Goal: Information Seeking & Learning: Learn about a topic

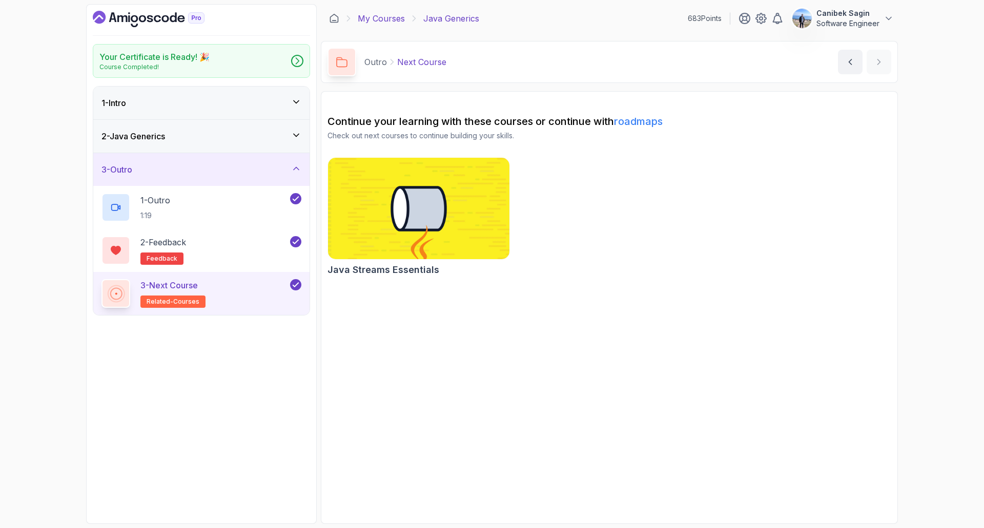
click at [372, 22] on link "My Courses" at bounding box center [381, 18] width 47 height 12
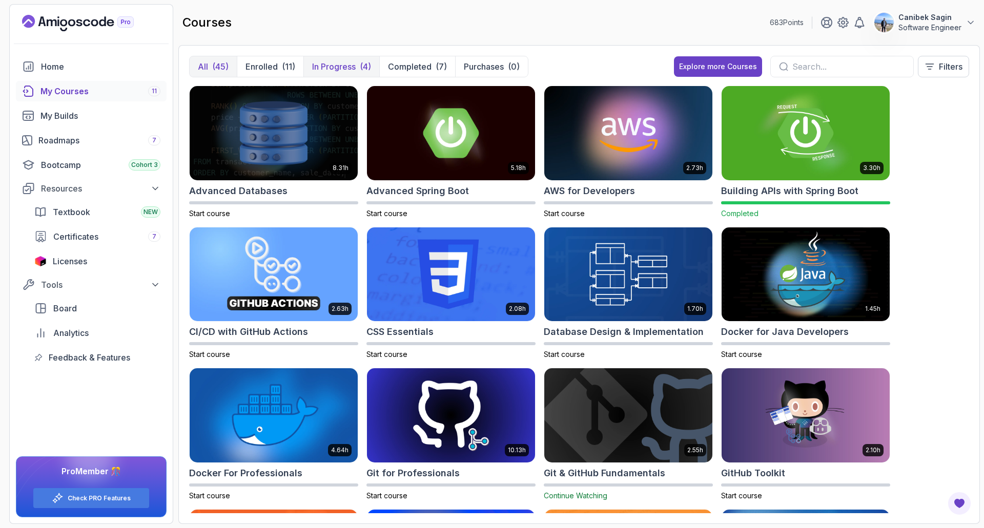
click at [339, 67] on p "In Progress" at bounding box center [334, 66] width 44 height 12
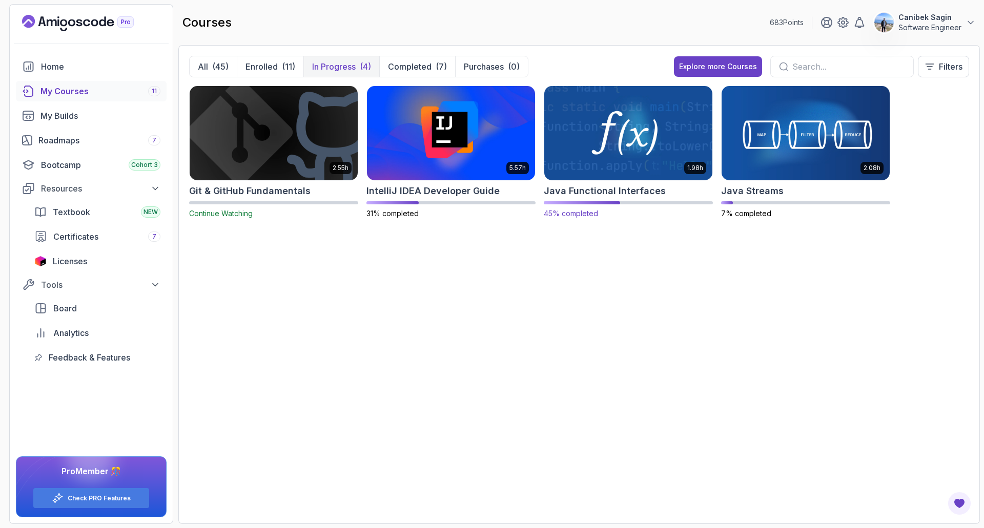
click at [597, 192] on h2 "Java Functional Interfaces" at bounding box center [605, 191] width 122 height 14
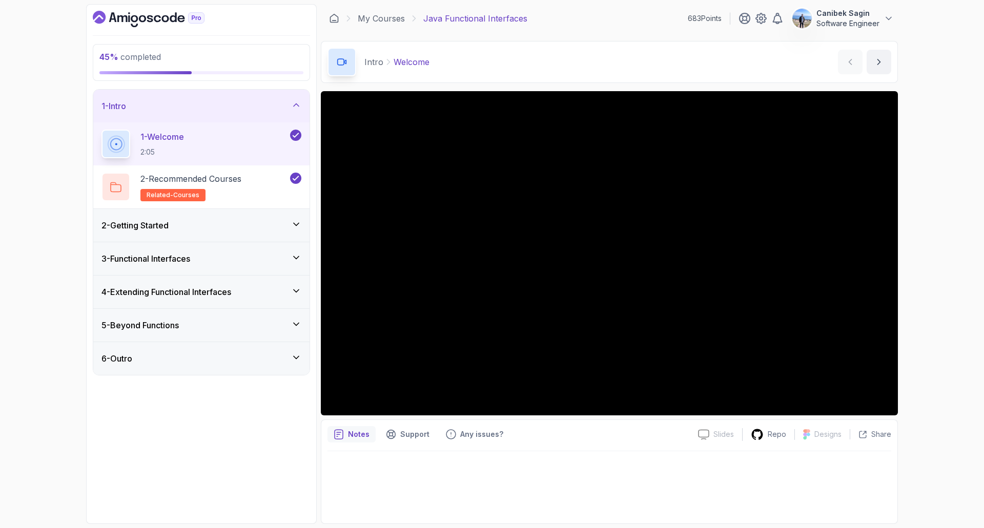
click at [190, 261] on h3 "3 - Functional Interfaces" at bounding box center [145, 259] width 89 height 12
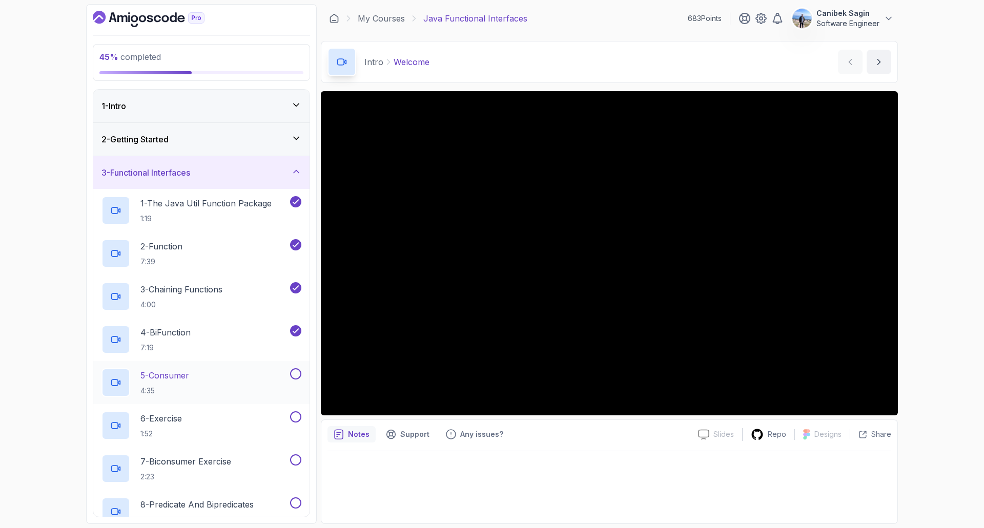
click at [197, 372] on div "5 - Consumer 4:35" at bounding box center [194, 382] width 186 height 29
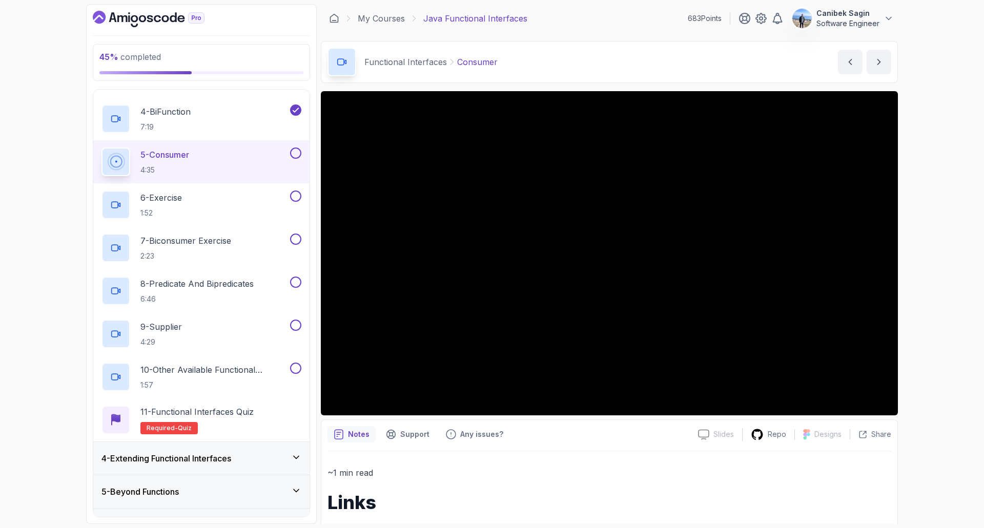
scroll to position [245, 0]
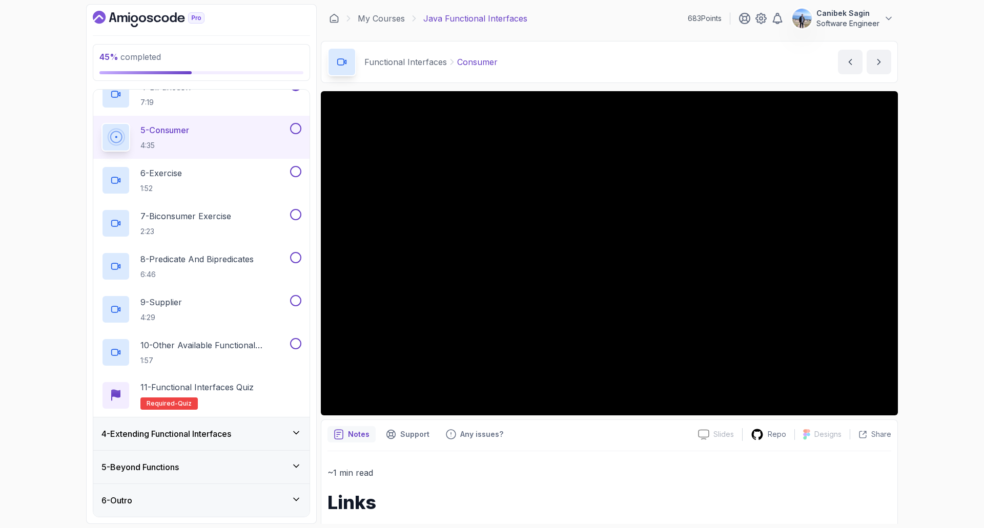
click at [231, 435] on h3 "4 - Extending Functional Interfaces" at bounding box center [166, 434] width 130 height 12
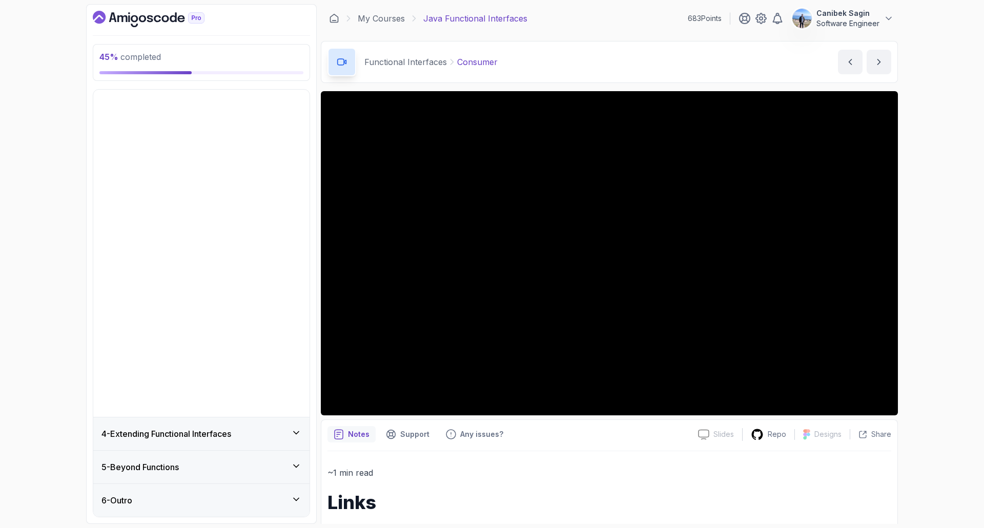
scroll to position [0, 0]
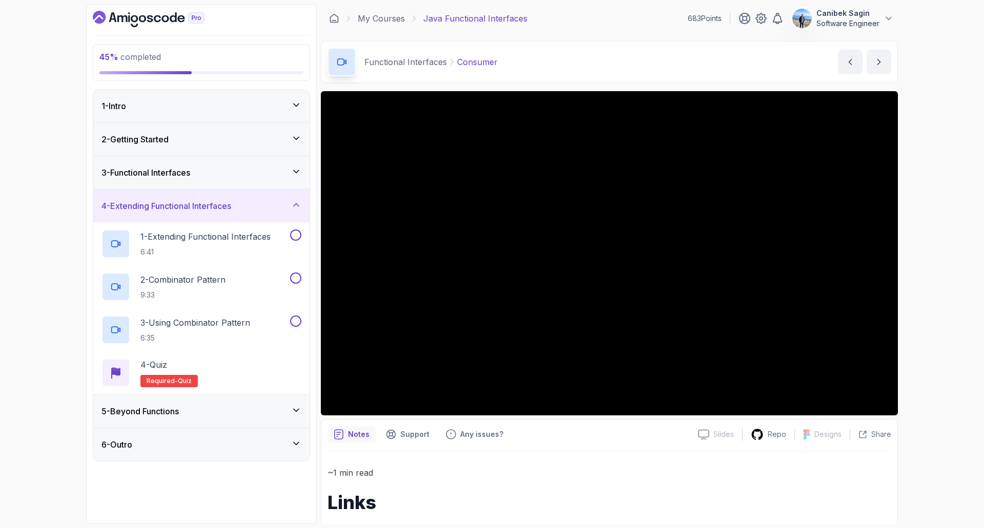
click at [189, 173] on h3 "3 - Functional Interfaces" at bounding box center [145, 173] width 89 height 12
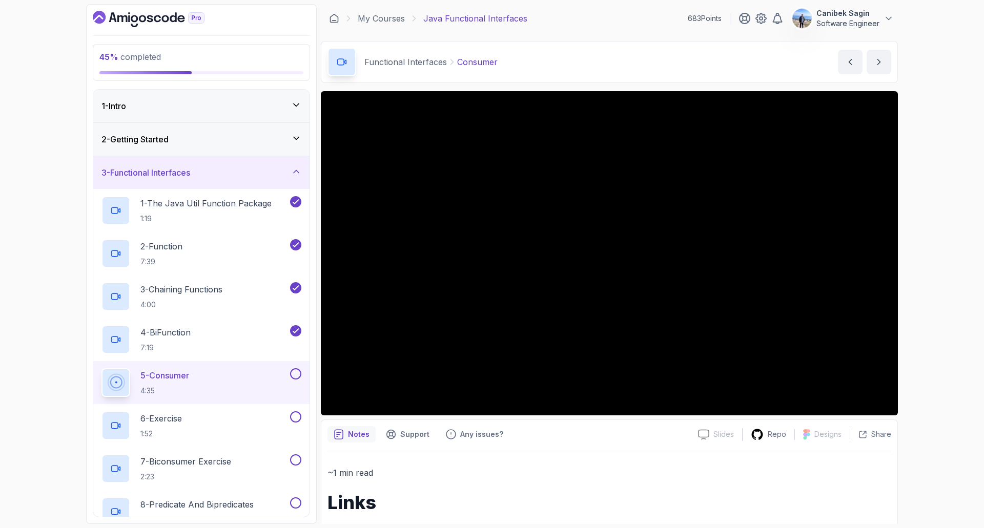
click at [297, 377] on button at bounding box center [295, 373] width 11 height 11
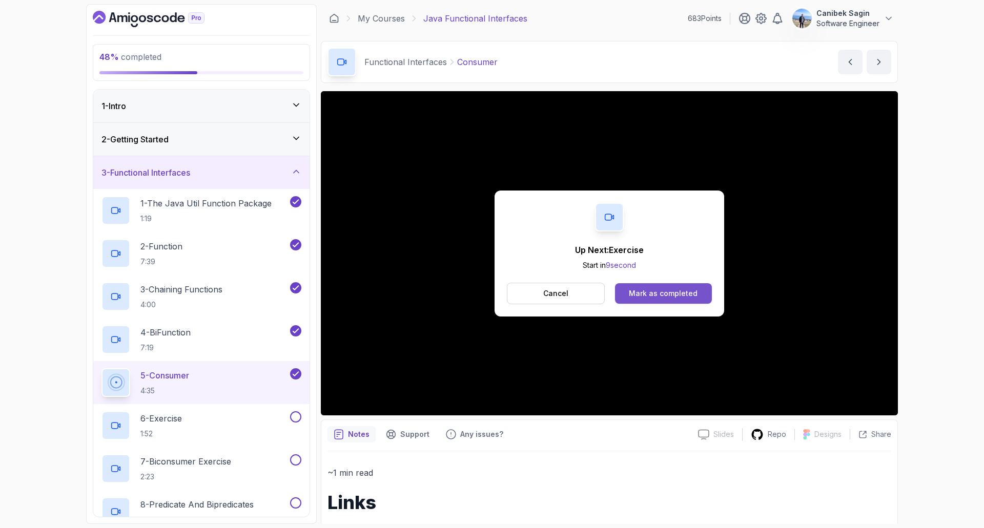
click at [653, 291] on div "Mark as completed" at bounding box center [663, 293] width 69 height 10
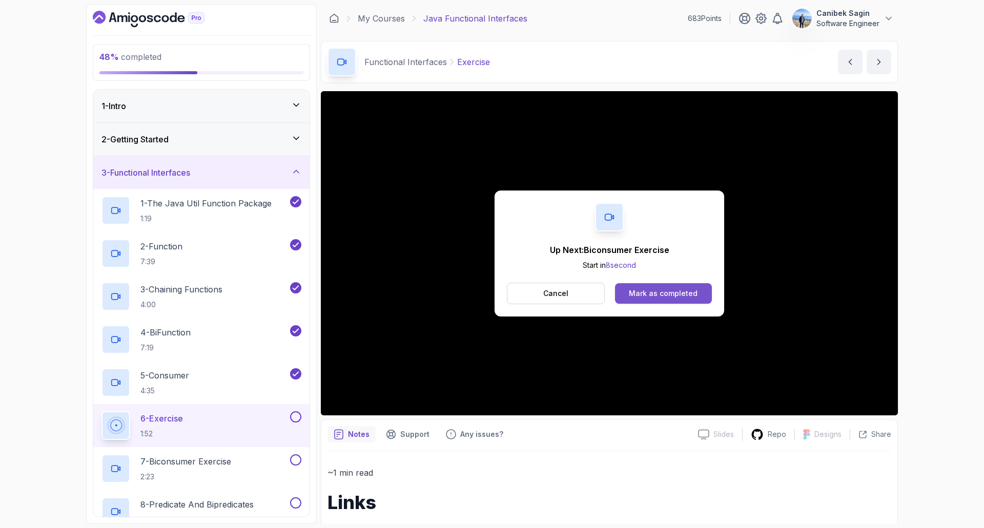
click at [661, 292] on div "Mark as completed" at bounding box center [663, 293] width 69 height 10
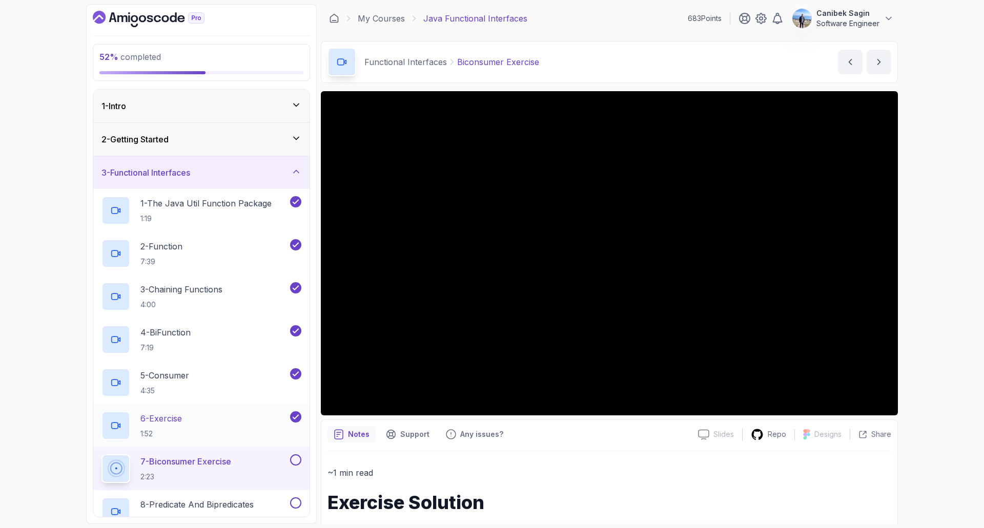
click at [242, 421] on div "6 - Exercise 1:52" at bounding box center [194, 425] width 186 height 29
